Goal: Information Seeking & Learning: Understand process/instructions

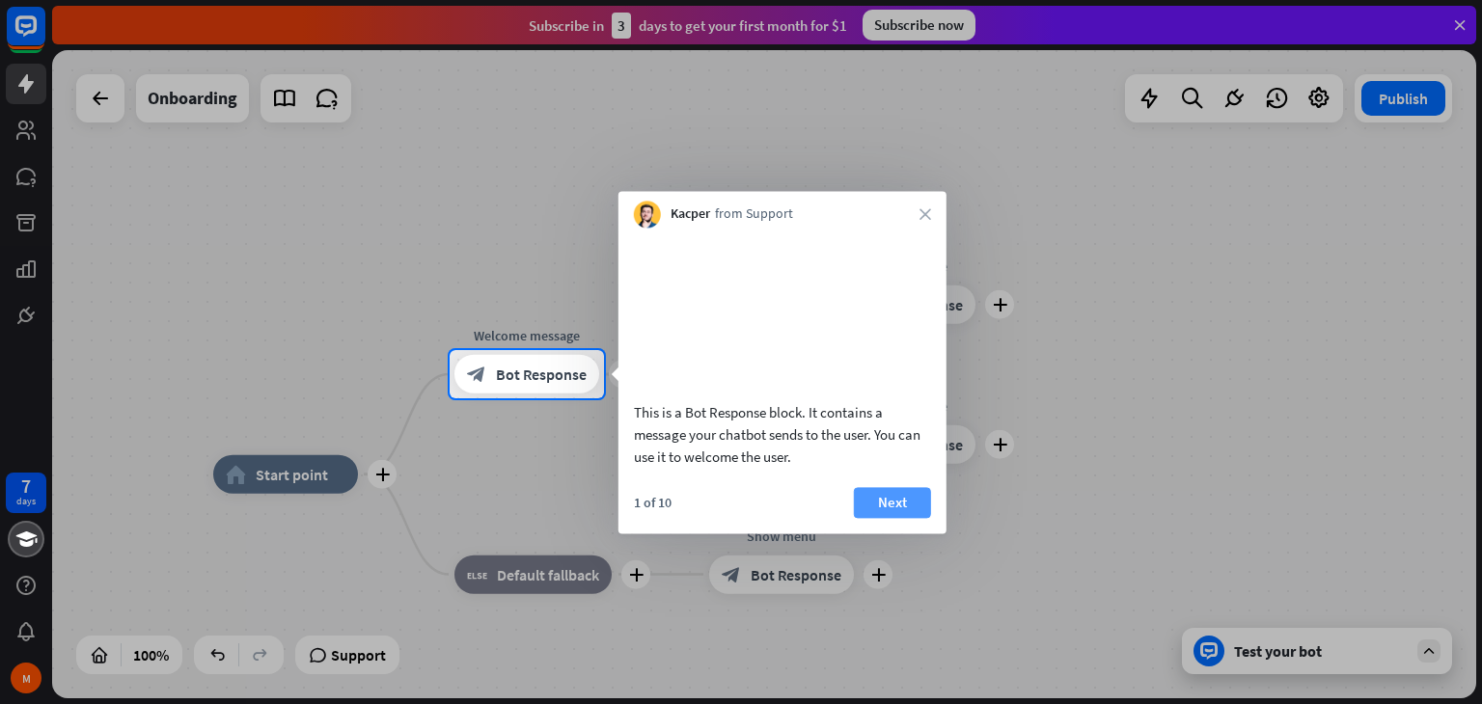
click at [882, 518] on button "Next" at bounding box center [892, 502] width 77 height 31
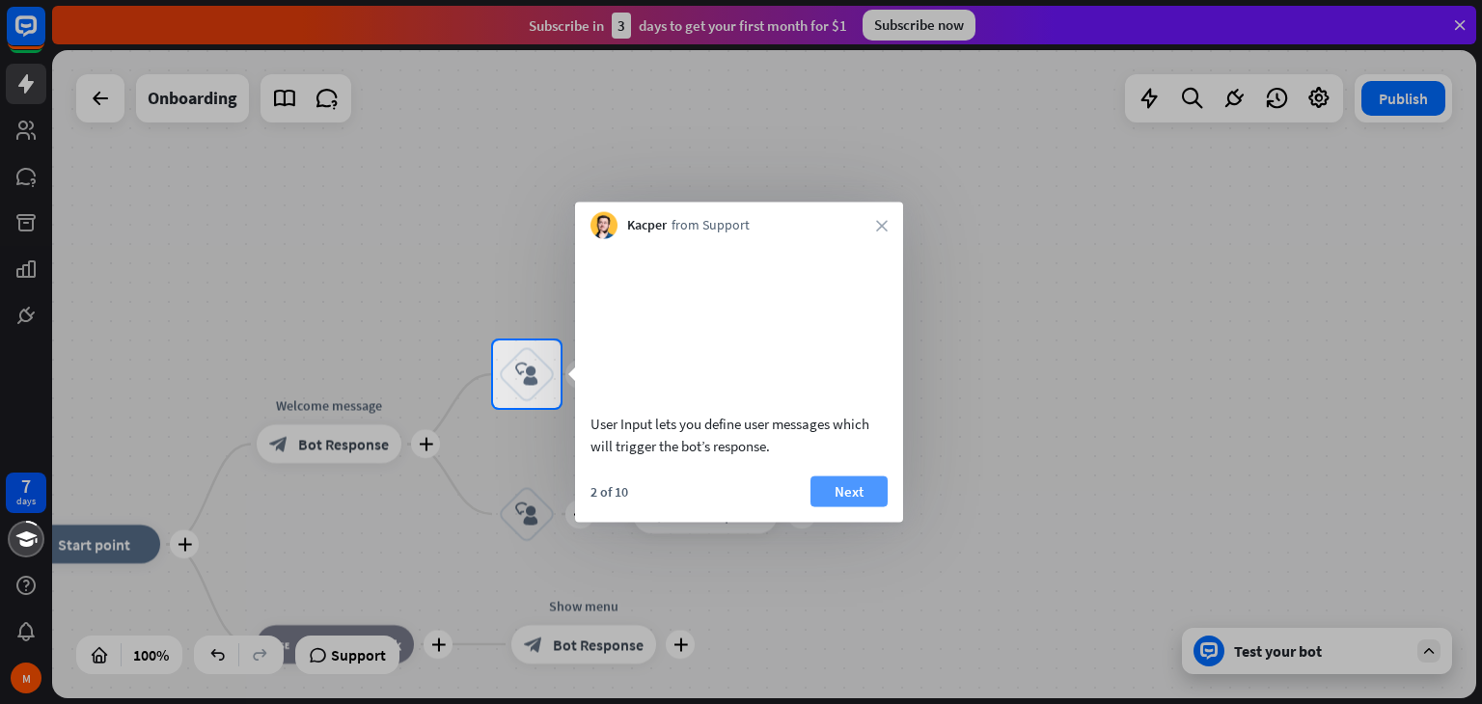
click at [867, 500] on button "Next" at bounding box center [848, 491] width 77 height 31
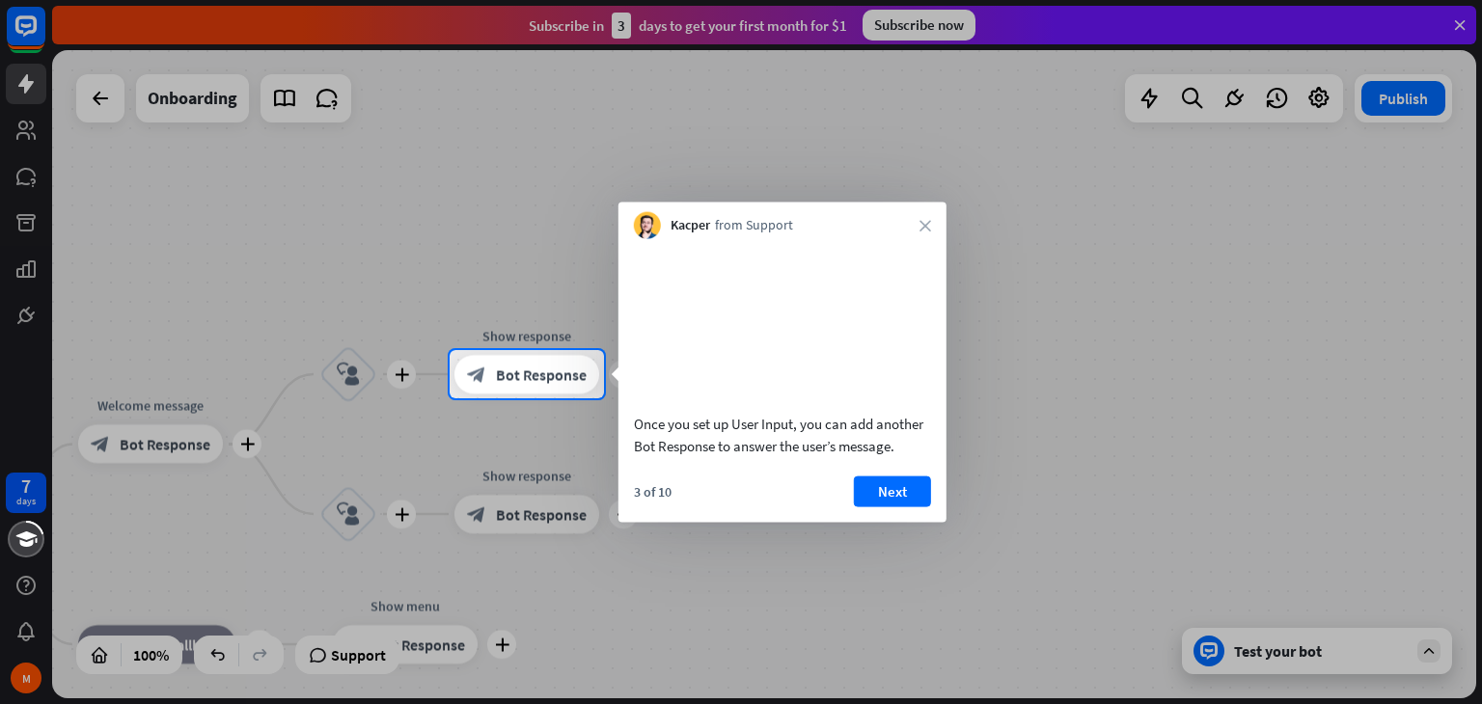
click at [871, 456] on div "Once you set up User Input, you can add another Bot Response to answer the user…" at bounding box center [782, 434] width 297 height 44
click at [891, 506] on button "Next" at bounding box center [892, 491] width 77 height 31
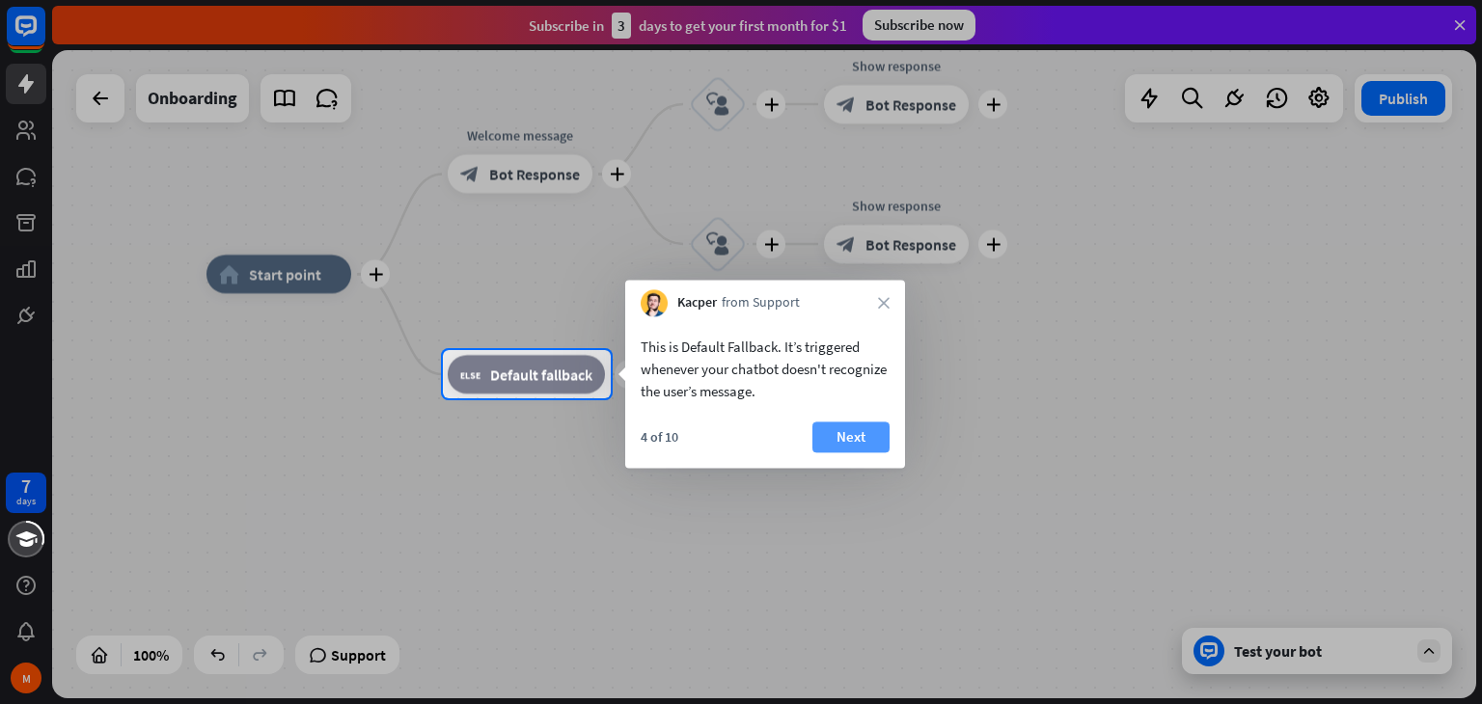
click at [863, 441] on button "Next" at bounding box center [850, 437] width 77 height 31
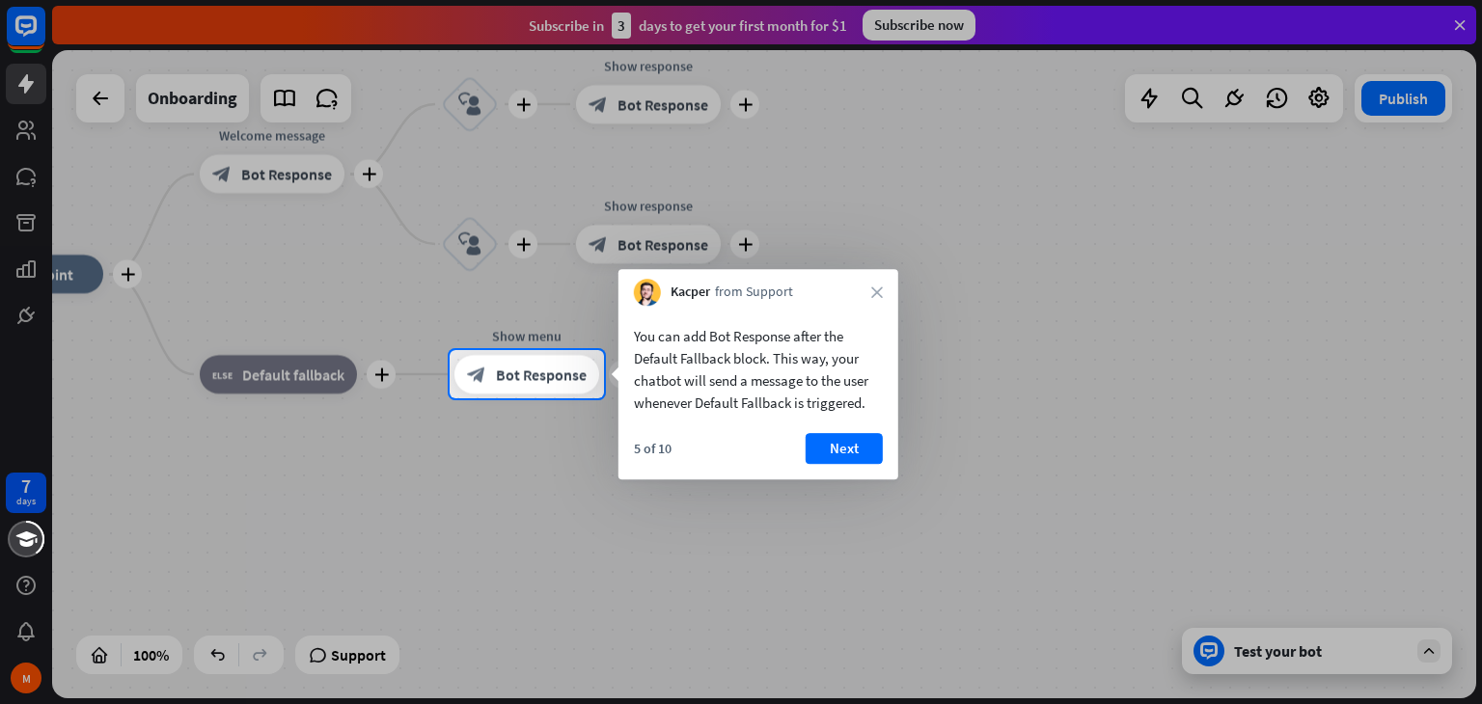
click at [864, 435] on button "Next" at bounding box center [844, 448] width 77 height 31
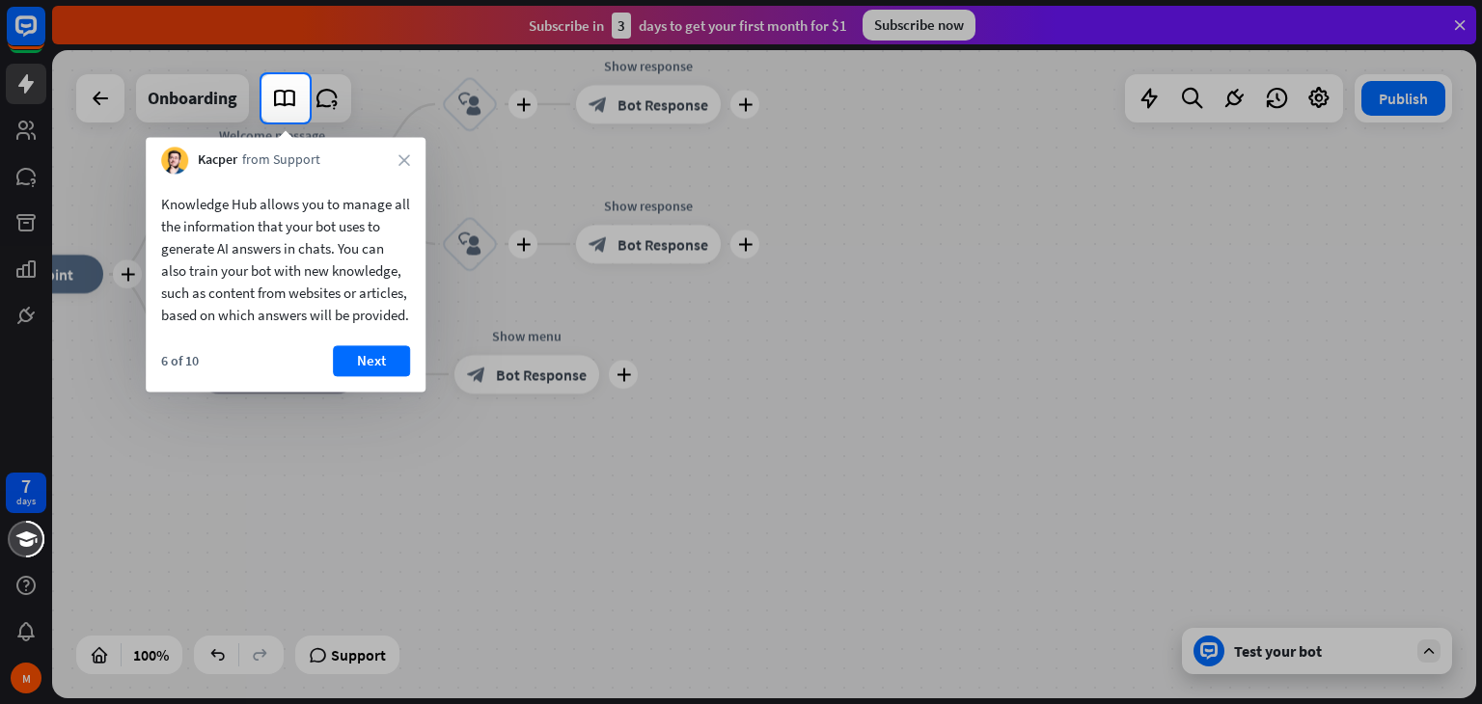
click at [396, 366] on div "Knowledge Hub allows you to manage all the information that your bot uses to ge…" at bounding box center [286, 283] width 280 height 218
click at [395, 375] on button "Next" at bounding box center [371, 360] width 77 height 31
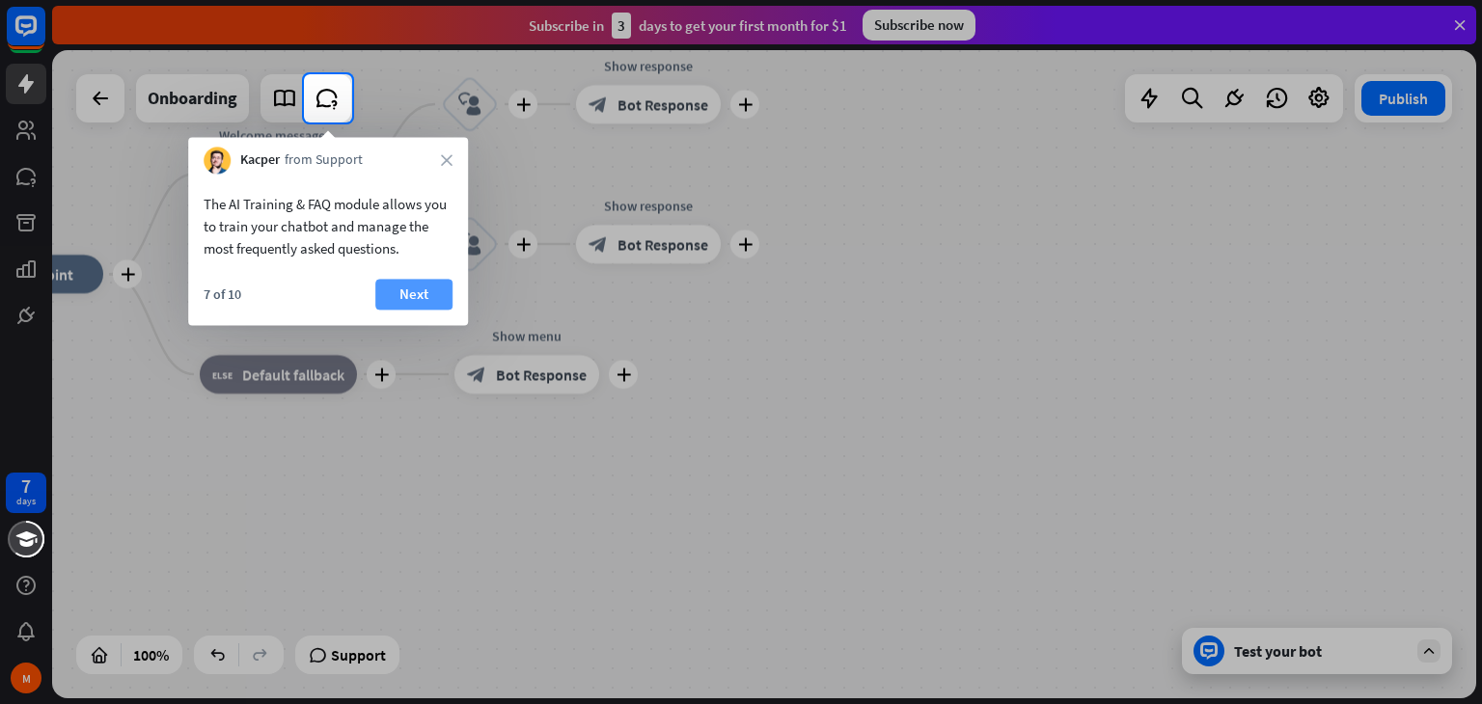
click at [389, 299] on button "Next" at bounding box center [413, 294] width 77 height 31
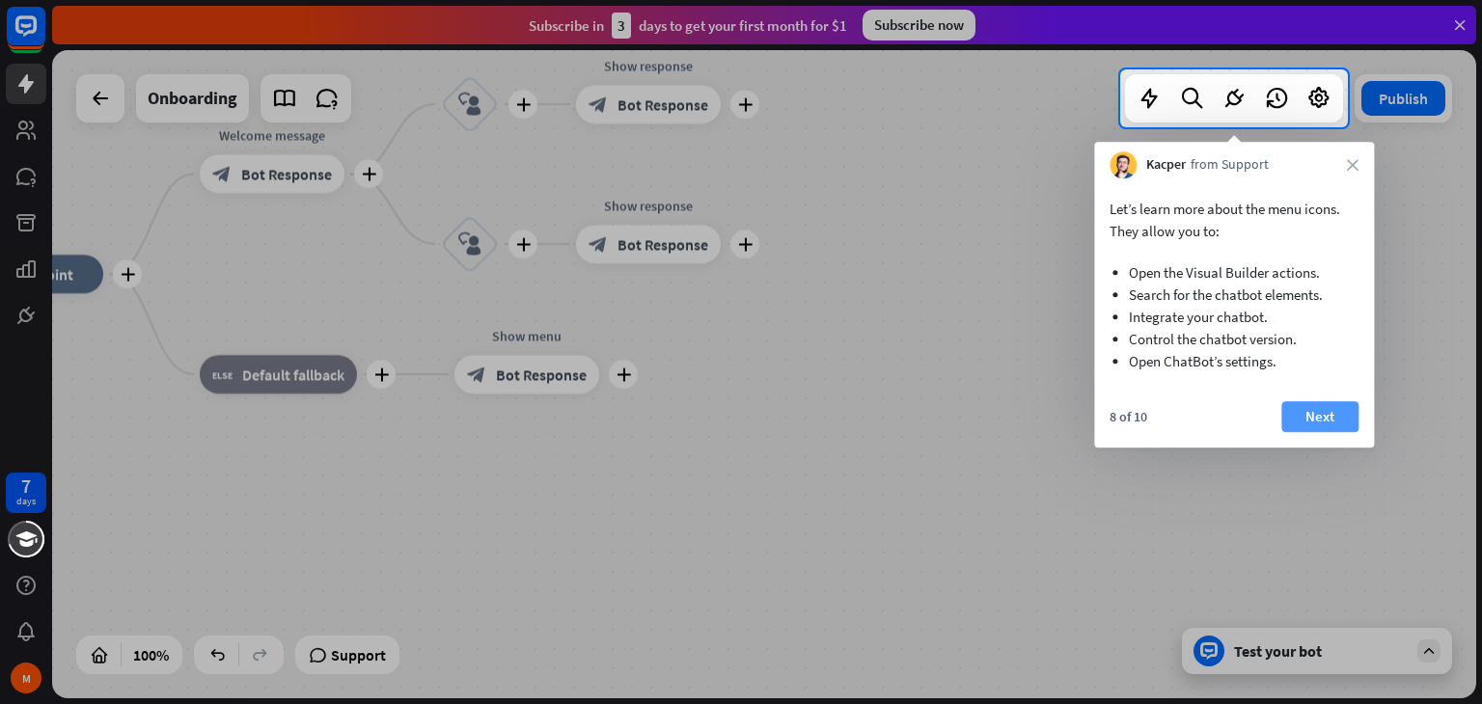
click at [1293, 417] on button "Next" at bounding box center [1319, 416] width 77 height 31
